Goal: Task Accomplishment & Management: Use online tool/utility

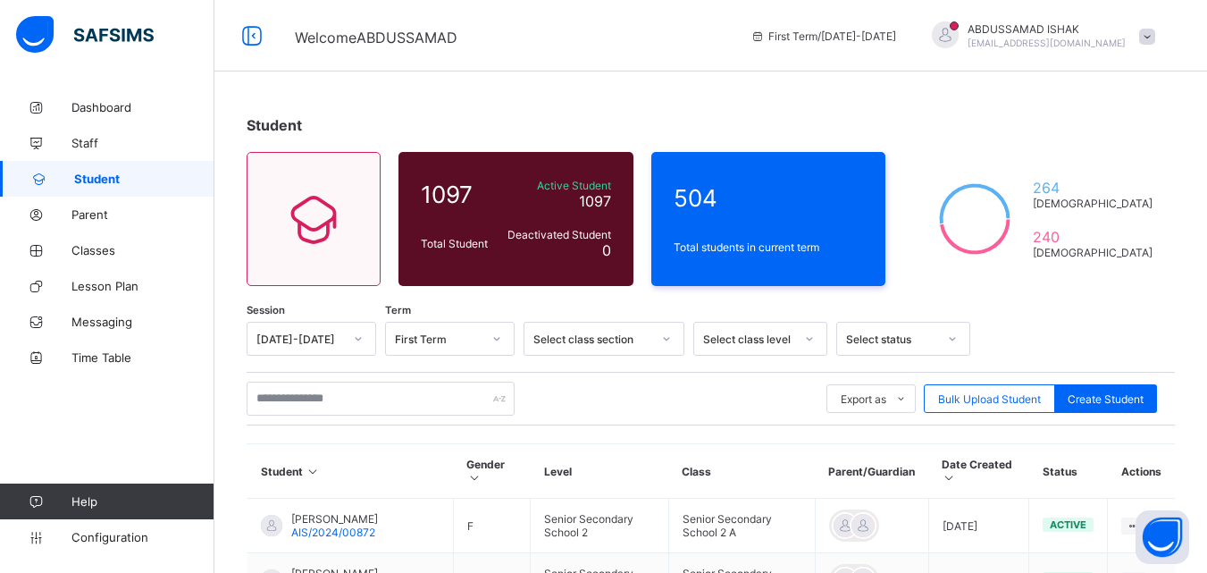
click at [989, 390] on div "Bulk Upload Student" at bounding box center [989, 398] width 131 height 29
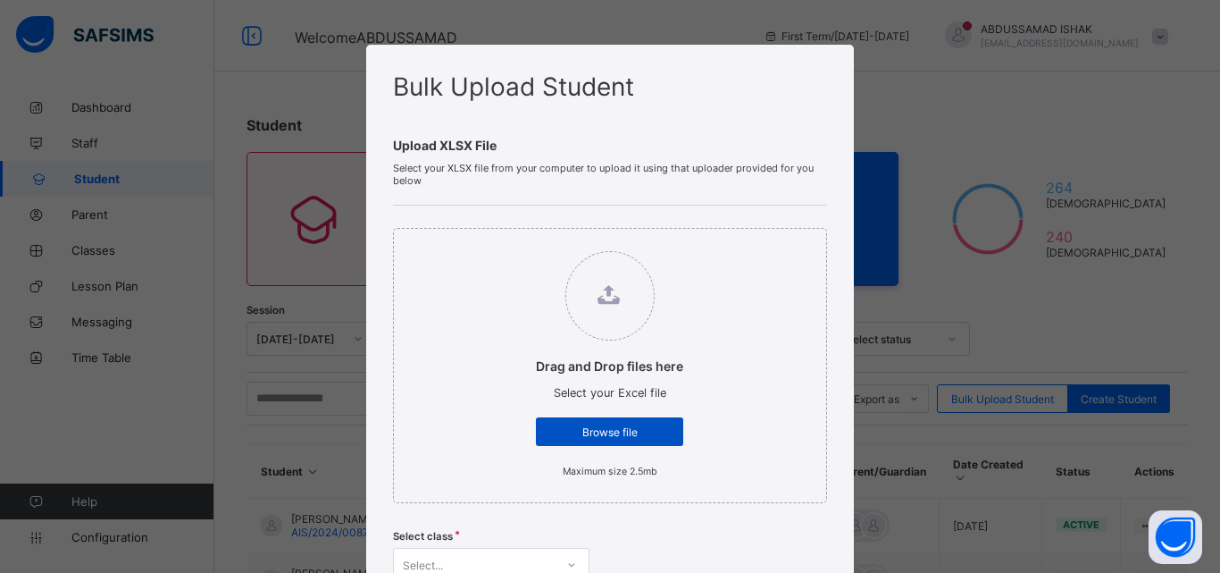
click at [608, 426] on span "Browse file" at bounding box center [609, 431] width 121 height 13
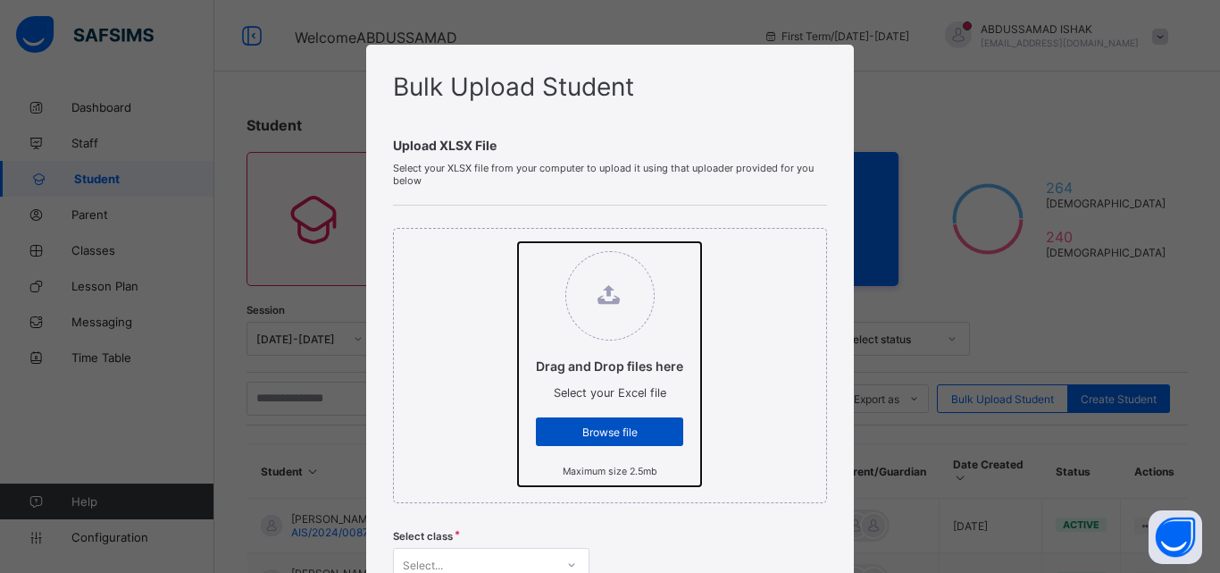
click at [518, 242] on input "Drag and Drop files here Select your Excel file Browse file Maximum size 2.5mb" at bounding box center [518, 242] width 0 height 0
type input "**********"
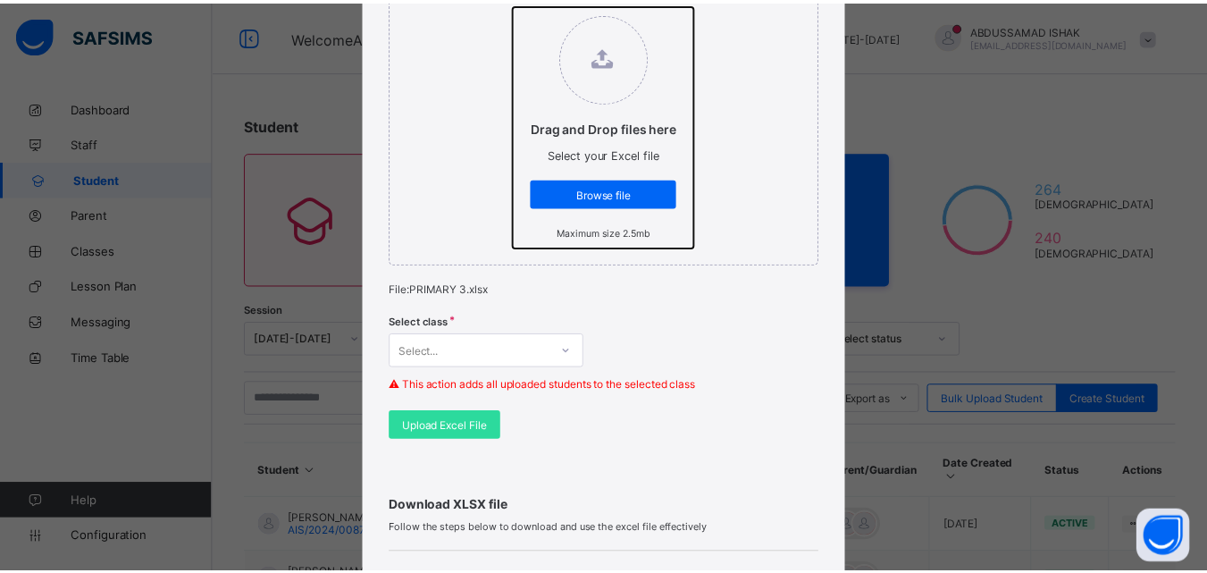
scroll to position [378, 0]
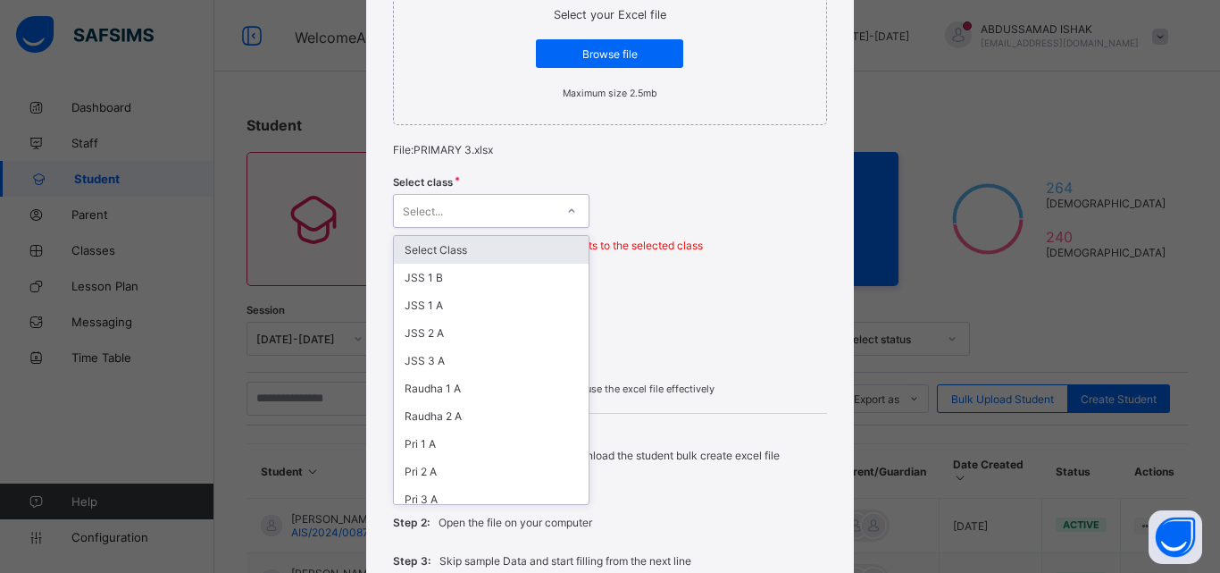
click at [516, 212] on div "Select..." at bounding box center [474, 210] width 161 height 25
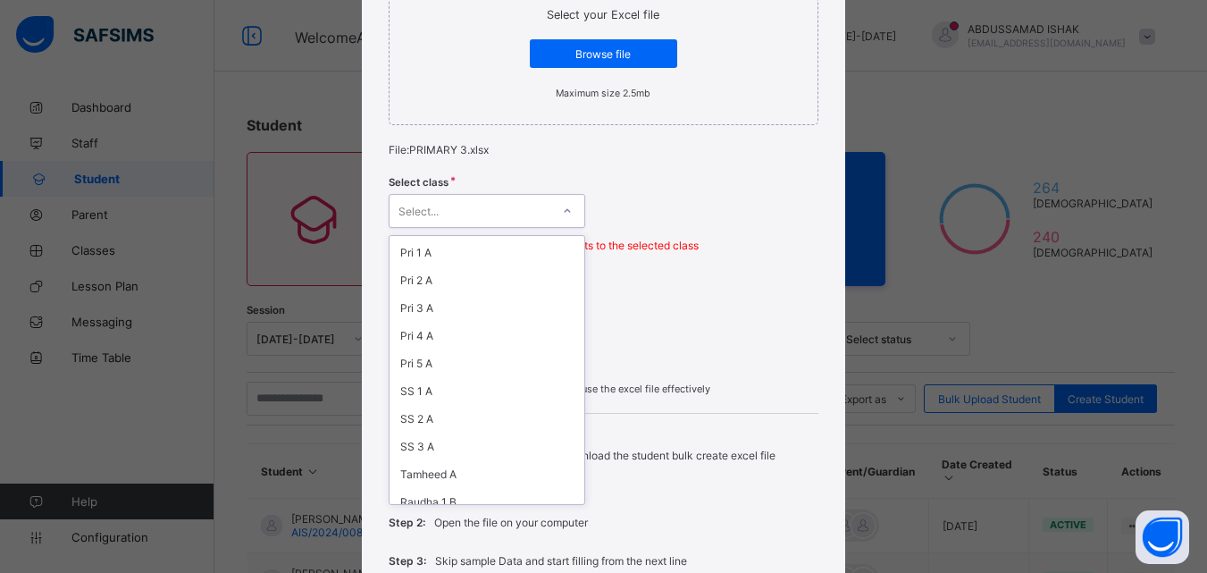
scroll to position [198, 0]
click at [412, 306] on div "Pri 3 A" at bounding box center [487, 301] width 195 height 28
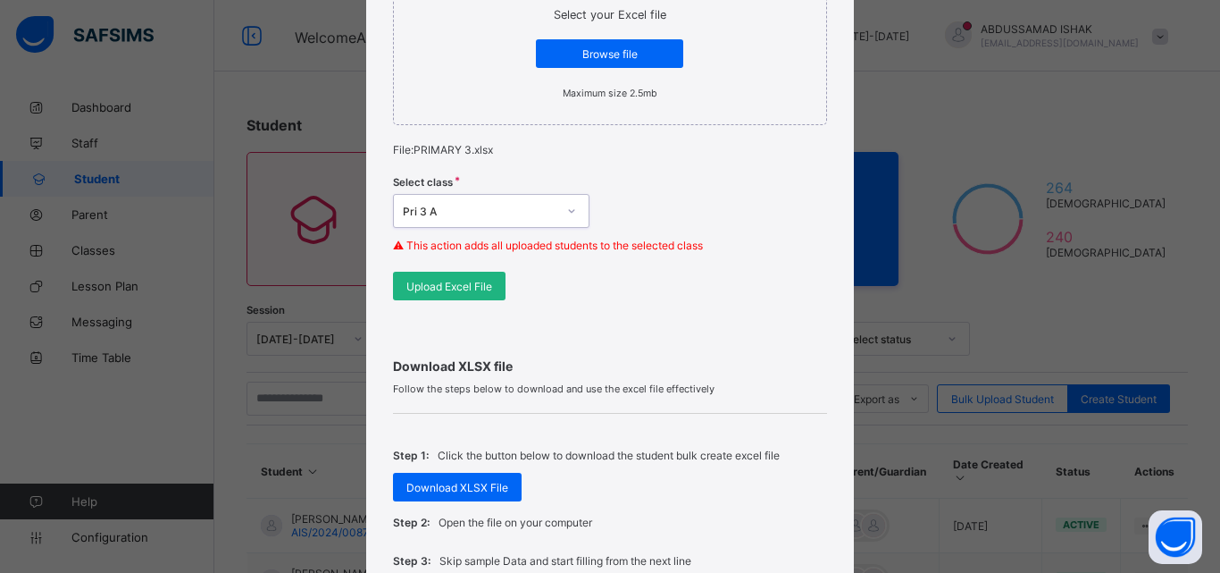
click at [468, 288] on span "Upload Excel File" at bounding box center [450, 286] width 86 height 13
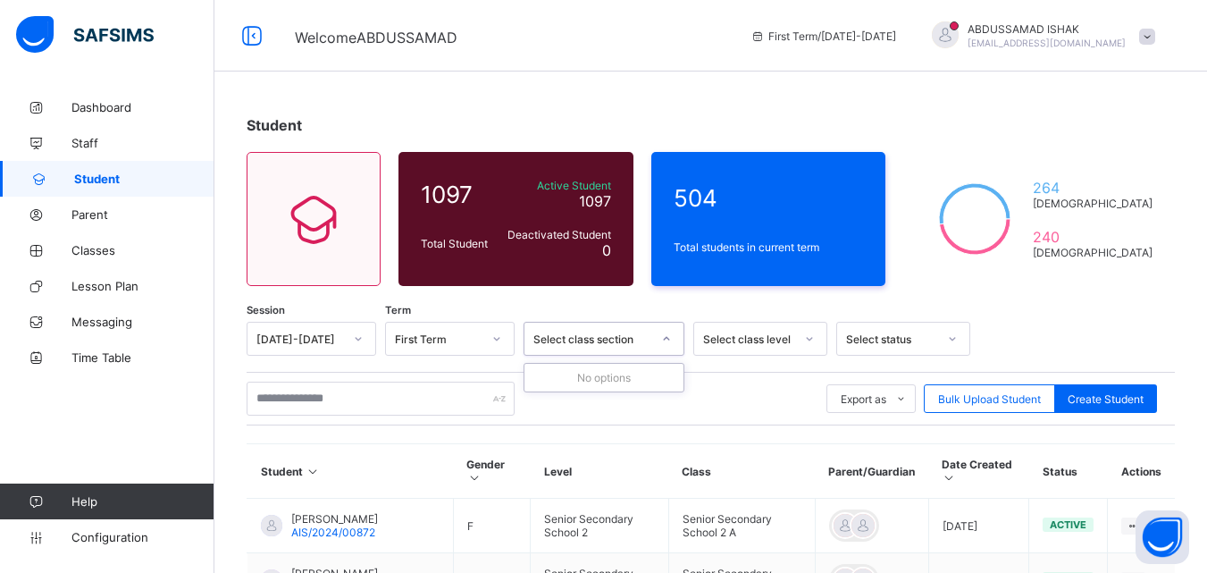
click at [566, 336] on div "Select class section" at bounding box center [592, 338] width 118 height 13
click at [590, 336] on div "Select class section" at bounding box center [592, 338] width 118 height 13
click at [590, 337] on div "Select class section" at bounding box center [592, 338] width 118 height 13
click at [343, 336] on div "[DATE]-[DATE]" at bounding box center [312, 339] width 130 height 34
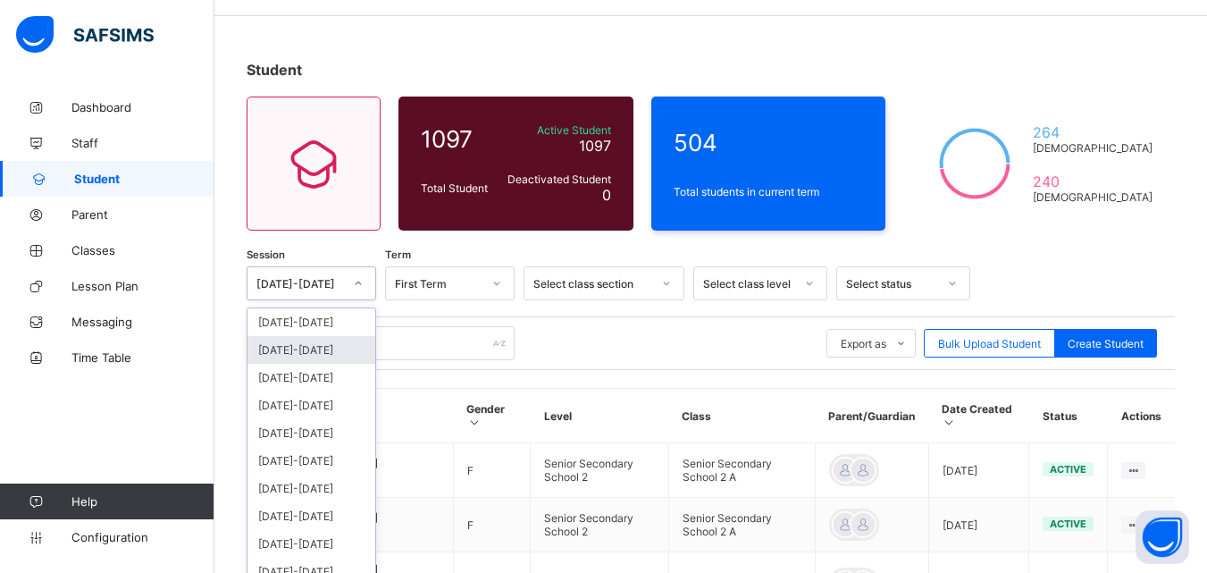
scroll to position [67, 0]
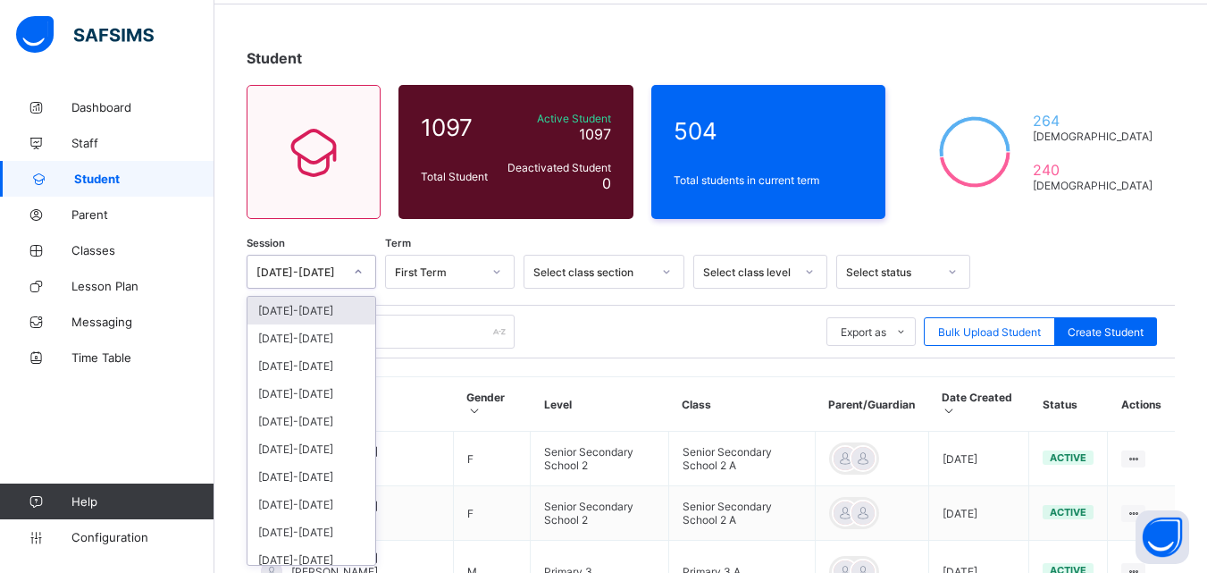
click at [317, 319] on div "[DATE]-[DATE]" at bounding box center [311, 311] width 128 height 28
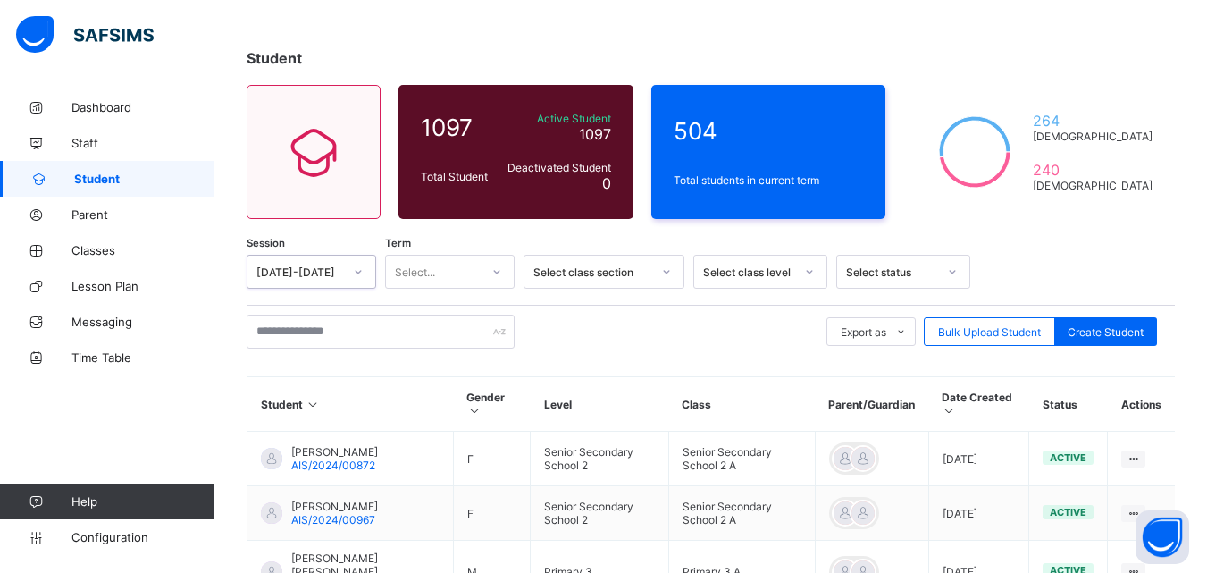
click at [457, 275] on div "Select..." at bounding box center [433, 271] width 94 height 25
click at [430, 316] on div "First Term" at bounding box center [450, 311] width 128 height 28
click at [569, 271] on div "Select class section" at bounding box center [592, 271] width 118 height 13
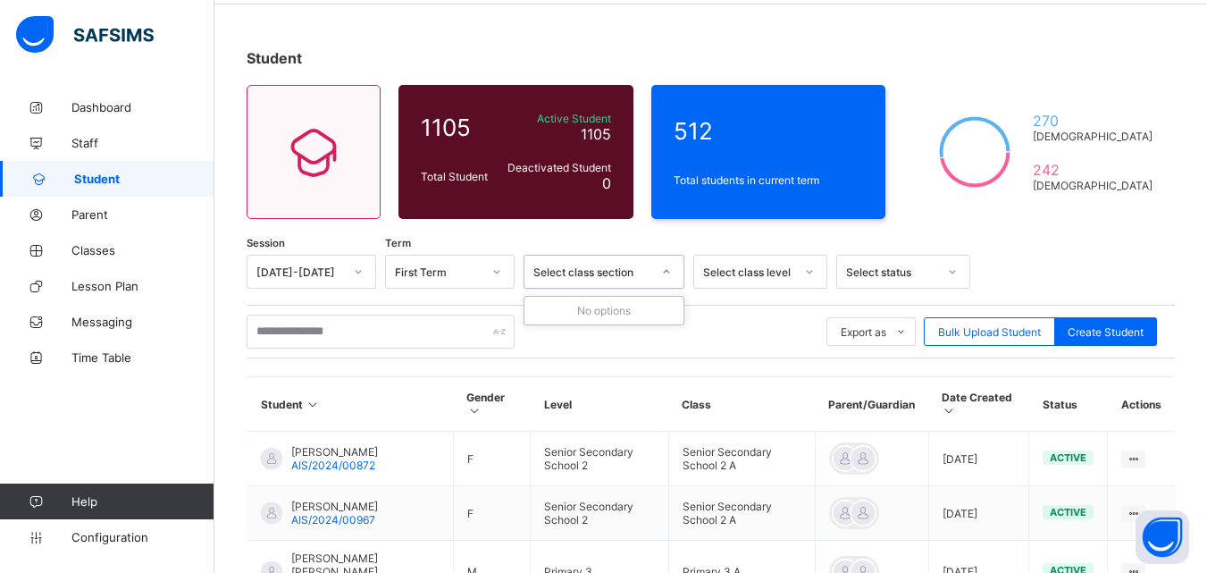
click at [569, 271] on div "Select class section" at bounding box center [592, 271] width 118 height 13
click at [774, 276] on div "Select class level" at bounding box center [748, 271] width 91 height 13
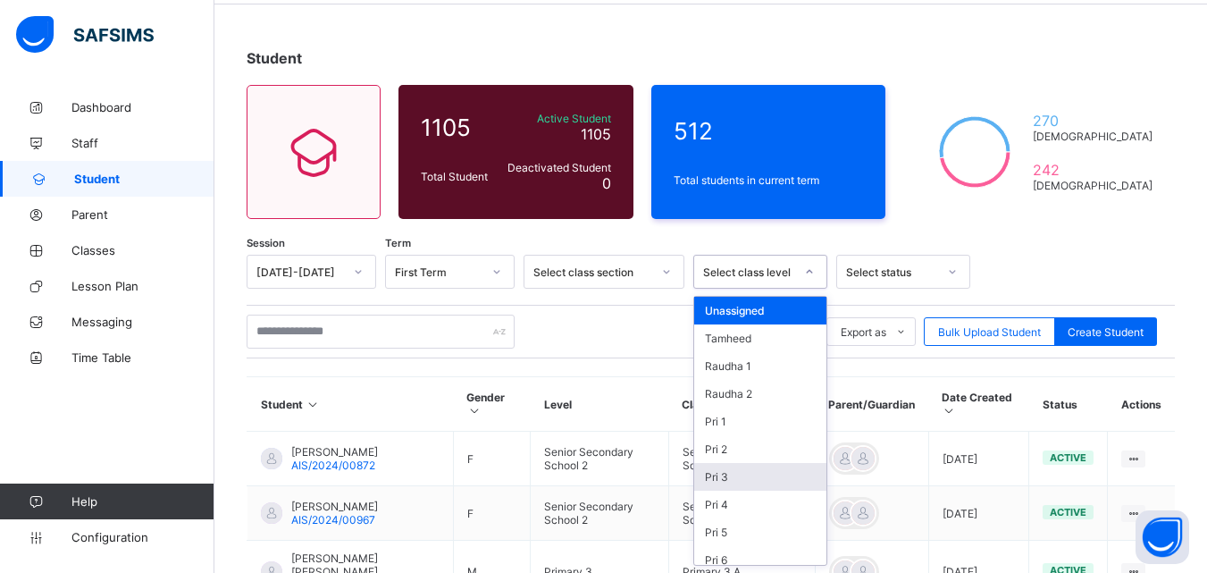
click at [710, 484] on div "Pri 3" at bounding box center [760, 477] width 132 height 28
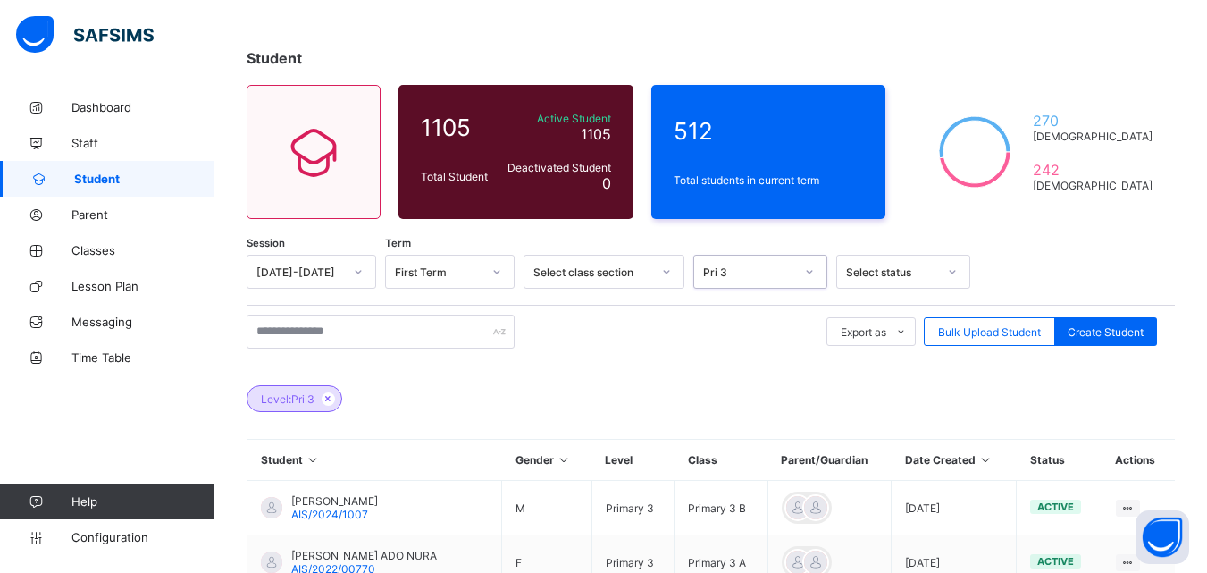
click at [644, 285] on div "Select class section" at bounding box center [604, 272] width 161 height 34
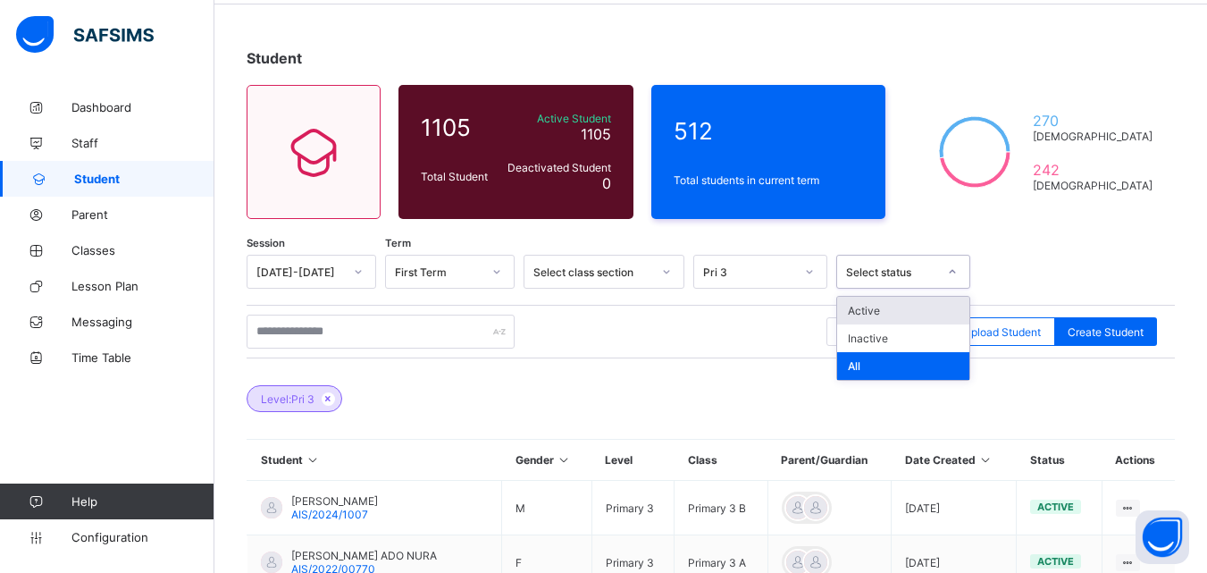
click at [857, 269] on div "Select status" at bounding box center [891, 271] width 91 height 13
click at [717, 356] on div "Export as Pdf Report Excel Report Excel Report (LMS) Bulk Upload Student Create…" at bounding box center [711, 332] width 928 height 54
click at [909, 274] on div "Select status" at bounding box center [891, 271] width 91 height 13
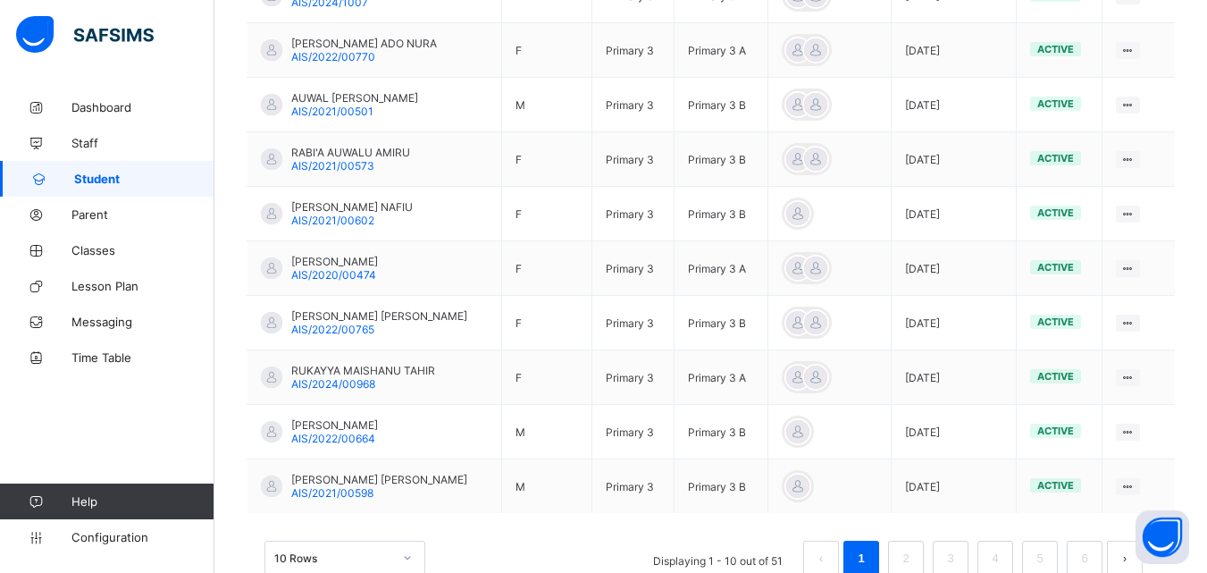
scroll to position [627, 0]
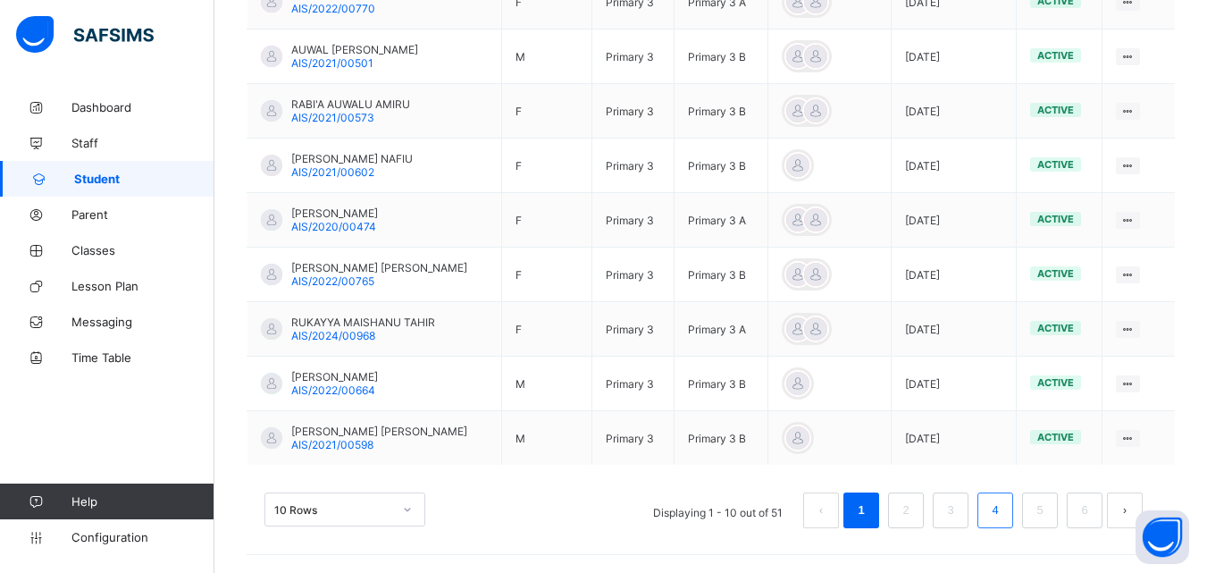
click at [1013, 506] on li "4" at bounding box center [995, 510] width 36 height 36
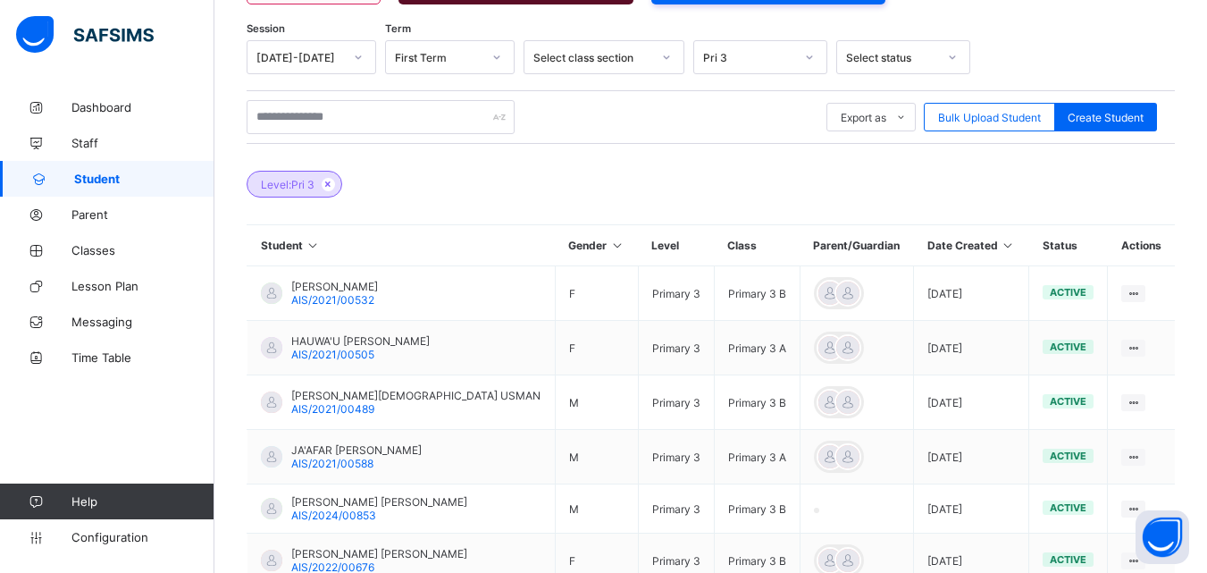
scroll to position [622, 0]
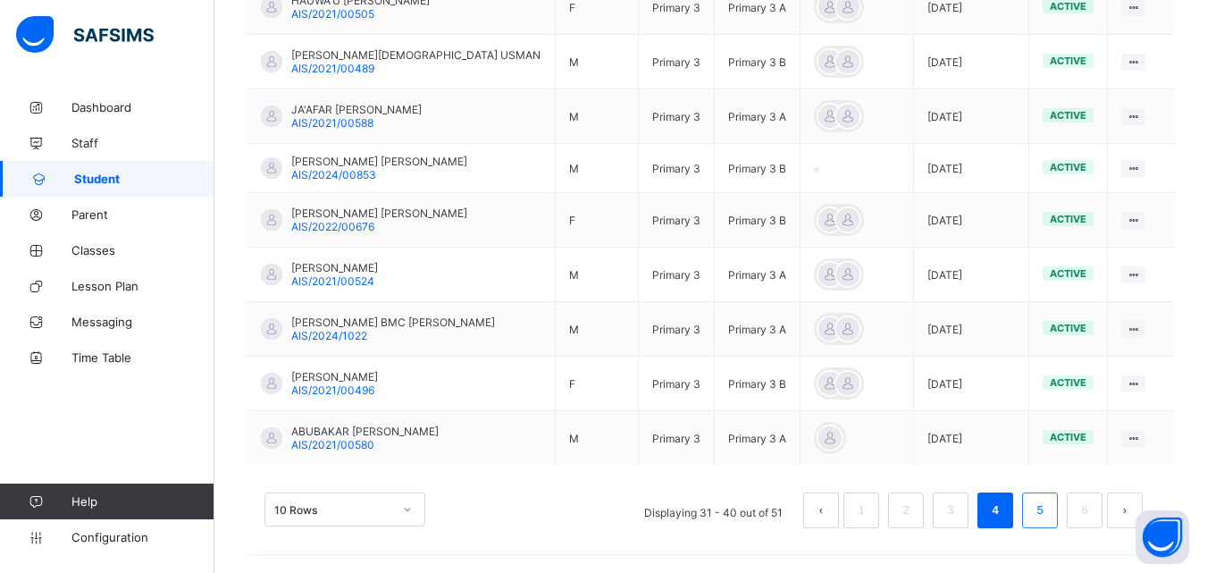
click at [1048, 499] on link "5" at bounding box center [1039, 510] width 17 height 23
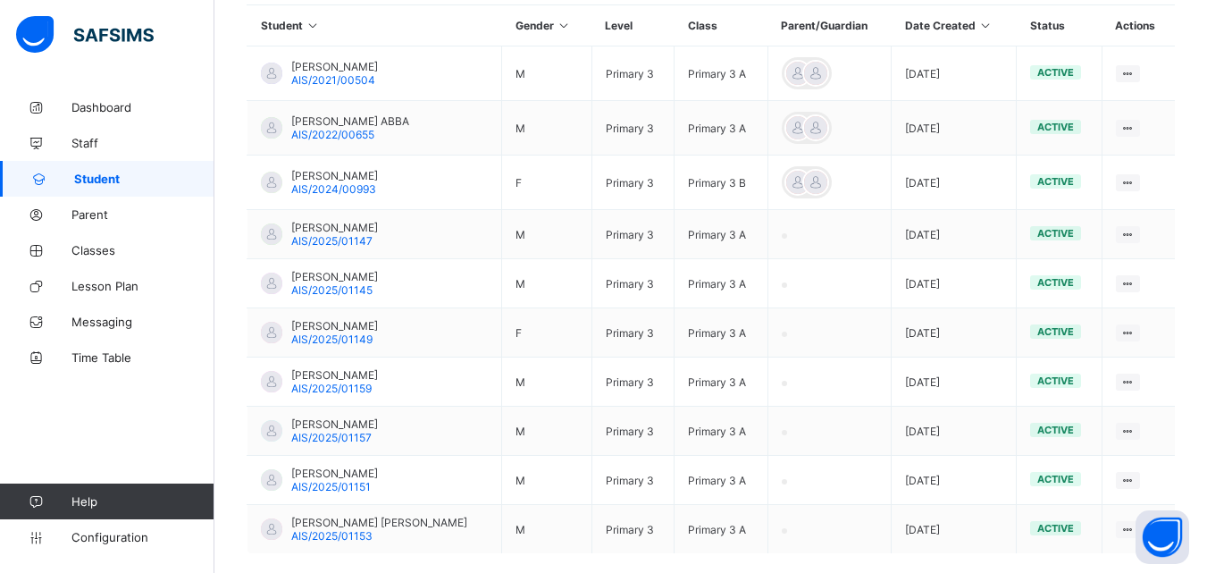
scroll to position [498, 0]
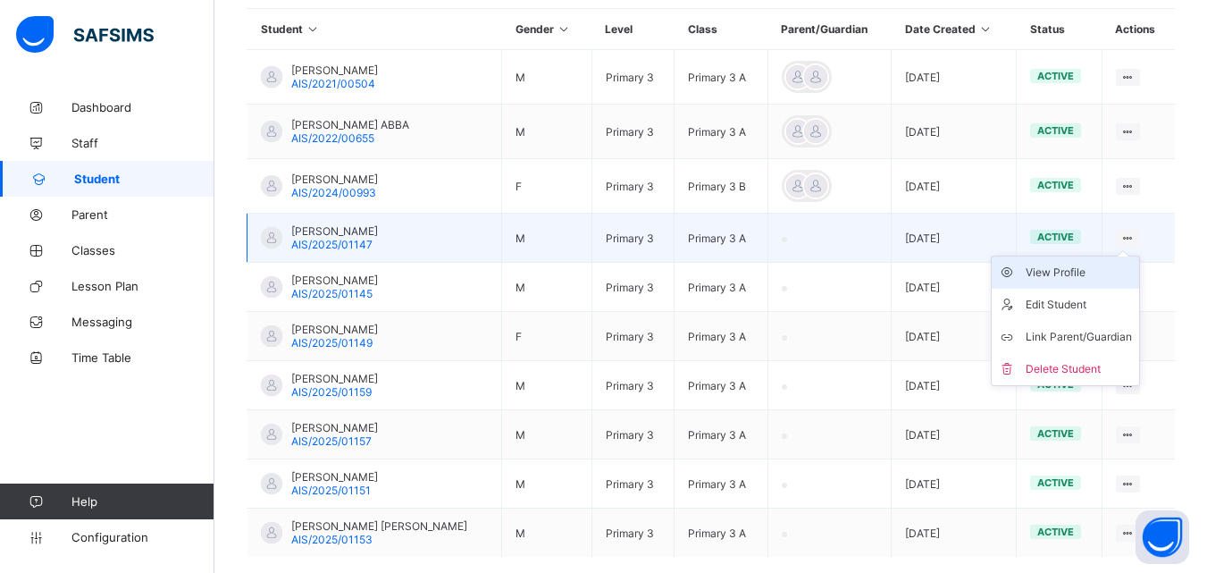
click at [1083, 265] on div "View Profile" at bounding box center [1079, 273] width 106 height 18
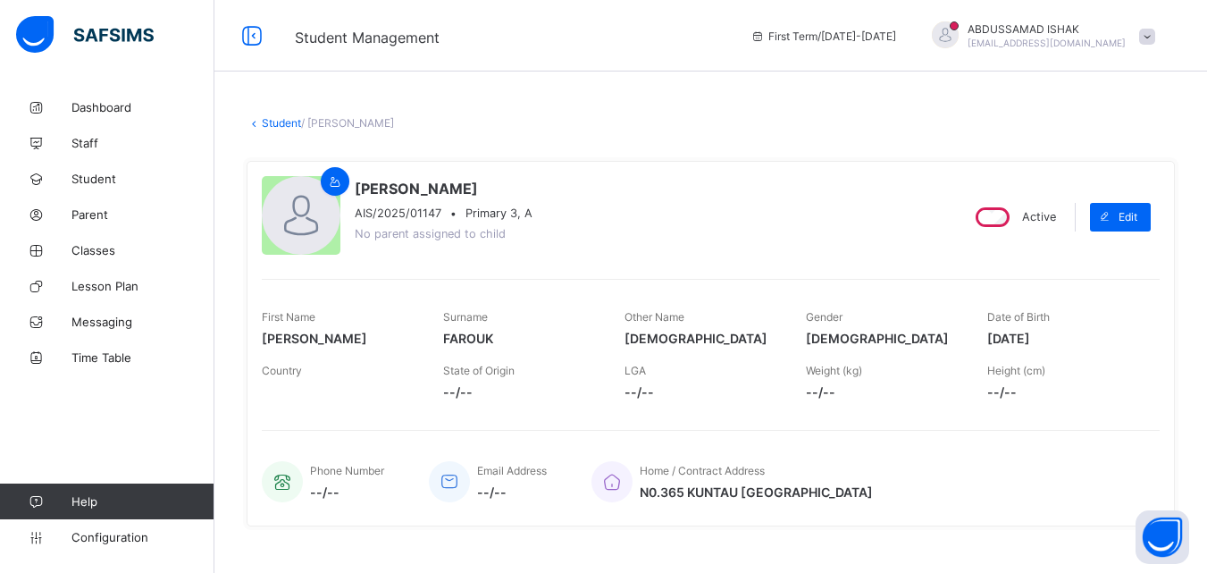
drag, startPoint x: 870, startPoint y: 104, endPoint x: 92, endPoint y: 214, distance: 786.1
click at [92, 214] on span "Parent" at bounding box center [142, 214] width 143 height 14
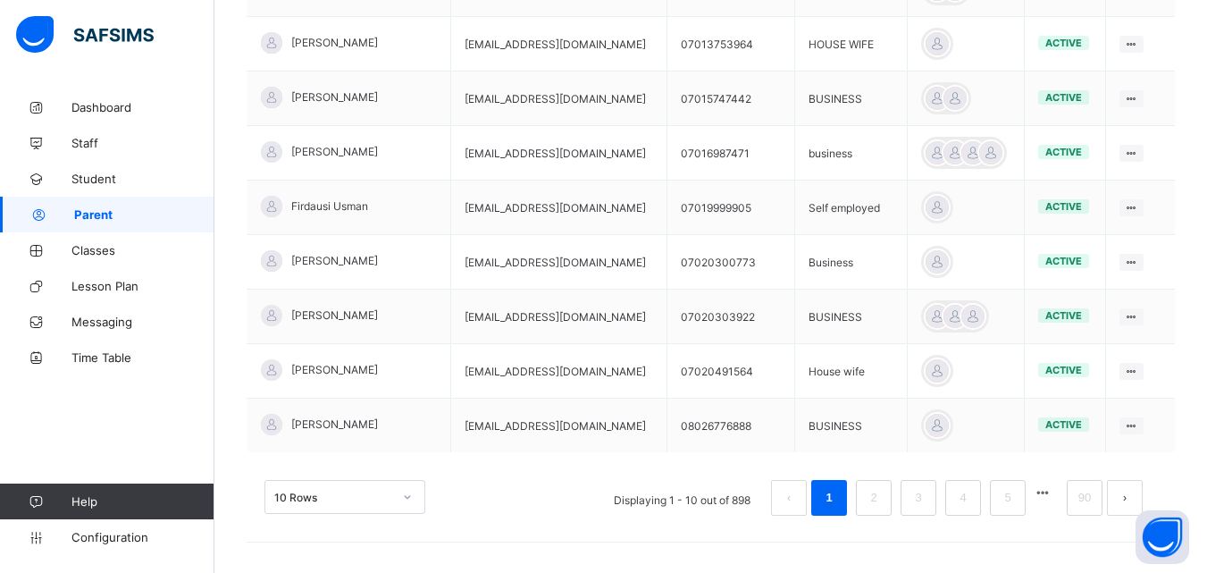
scroll to position [536, 0]
